Goal: Find specific page/section: Find specific page/section

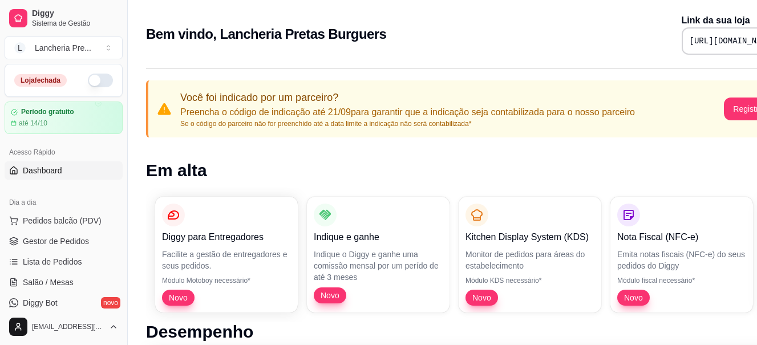
click at [98, 81] on button "button" at bounding box center [100, 81] width 25 height 14
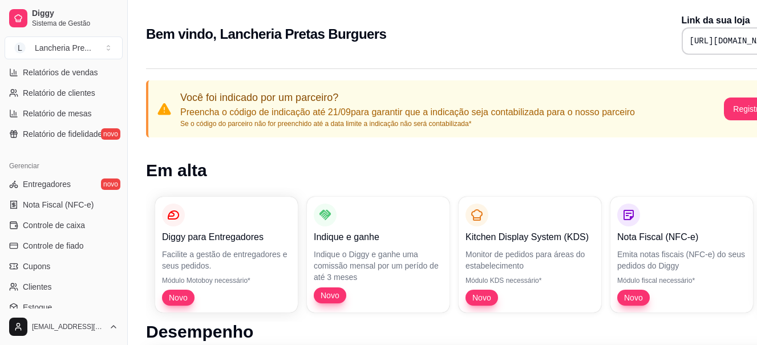
scroll to position [443, 0]
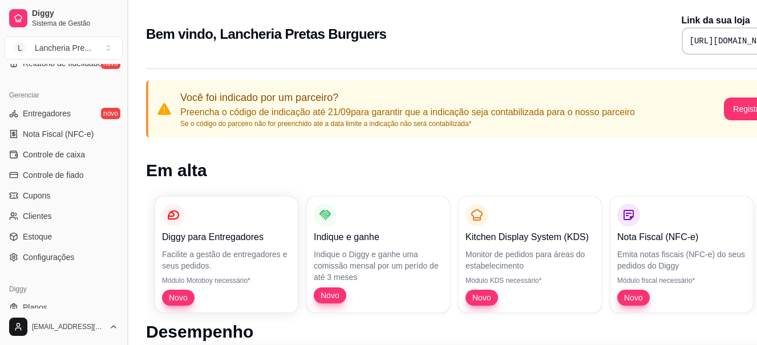
click at [123, 72] on button "Toggle Sidebar" at bounding box center [127, 172] width 9 height 345
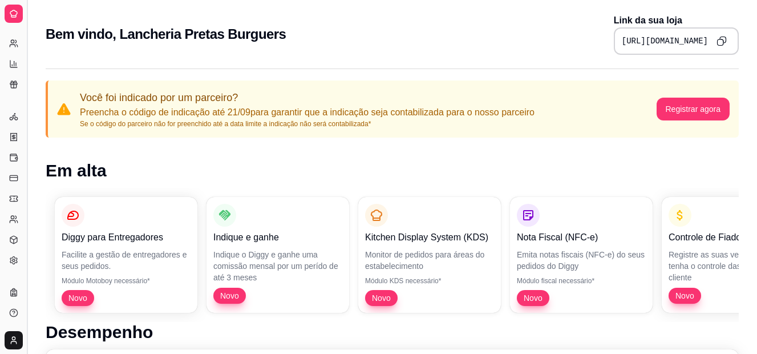
scroll to position [237, 0]
click at [25, 100] on button "Toggle Sidebar" at bounding box center [26, 177] width 9 height 354
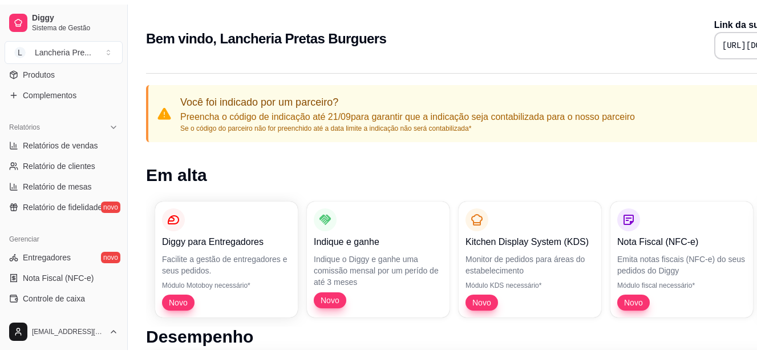
scroll to position [258, 0]
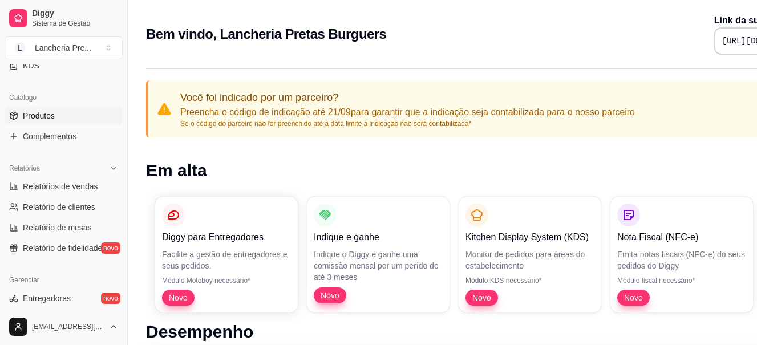
click at [79, 121] on link "Produtos" at bounding box center [64, 116] width 118 height 18
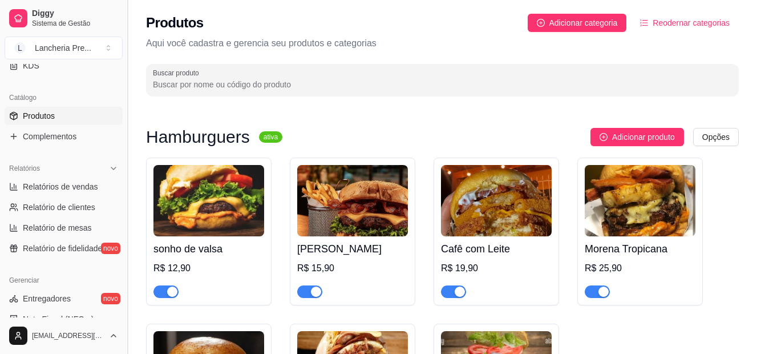
click at [123, 313] on button "Toggle Sidebar" at bounding box center [127, 177] width 9 height 354
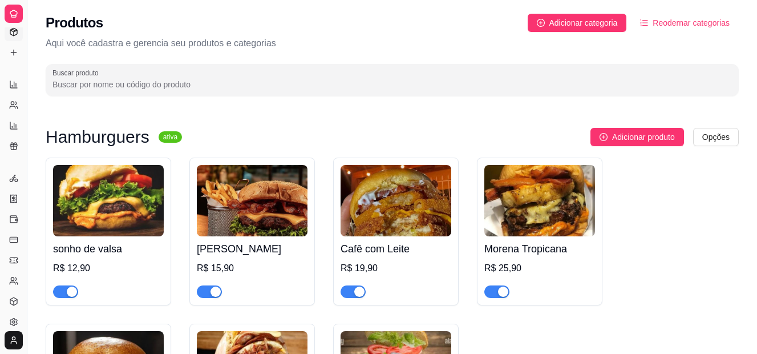
scroll to position [171, 0]
click at [27, 300] on button "Toggle Sidebar" at bounding box center [26, 177] width 9 height 354
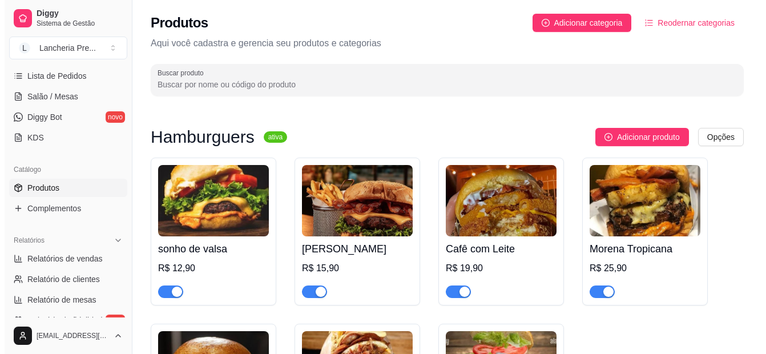
scroll to position [140, 0]
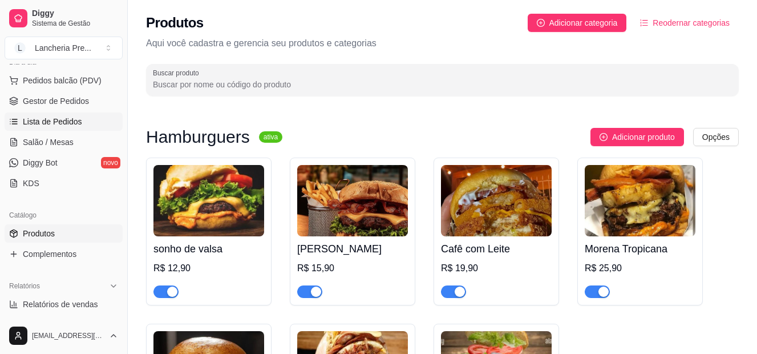
click at [49, 124] on span "Lista de Pedidos" at bounding box center [52, 121] width 59 height 11
